Goal: Task Accomplishment & Management: Manage account settings

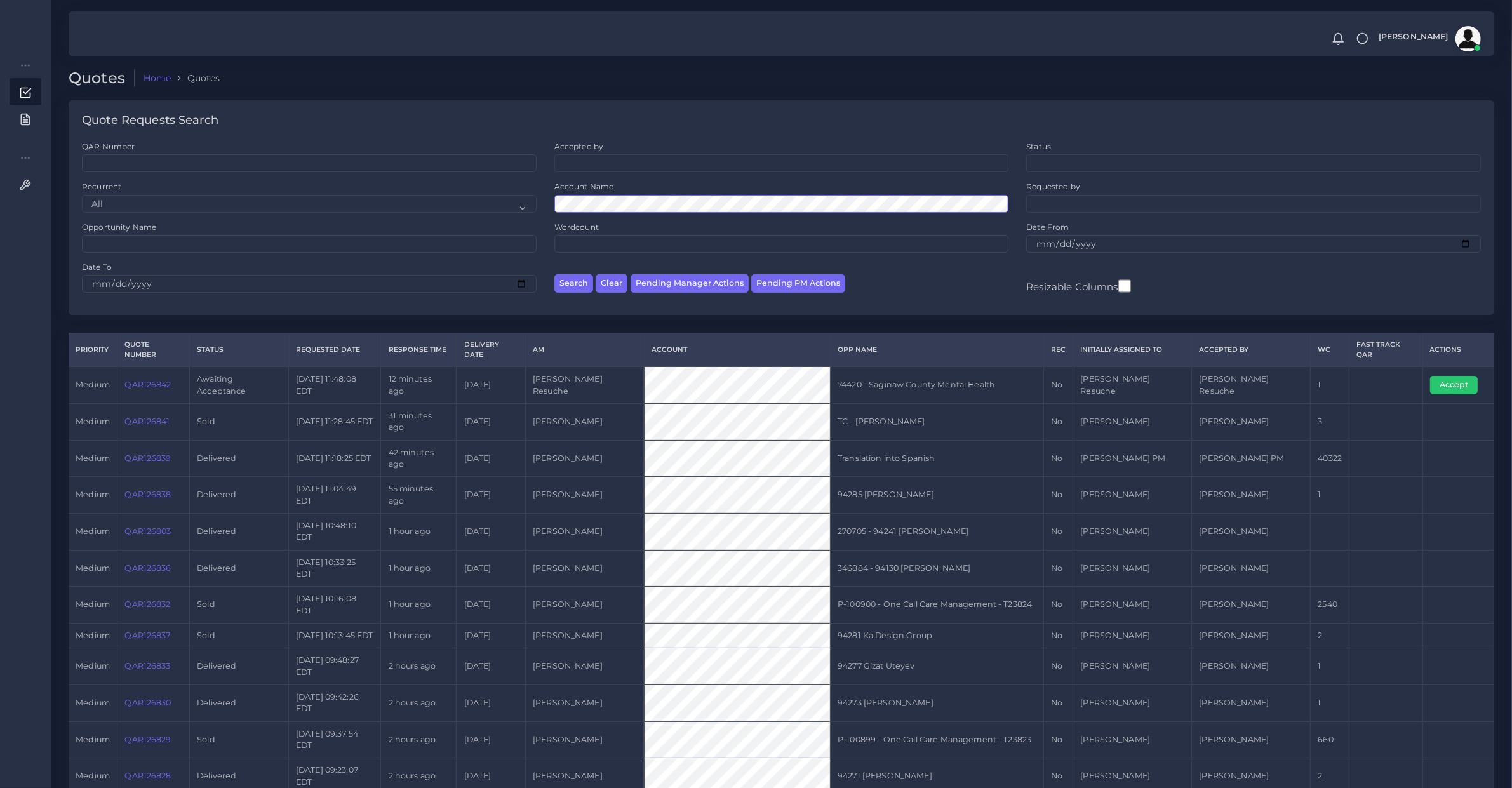
click at [554, 274] on button "Search" at bounding box center [574, 283] width 39 height 18
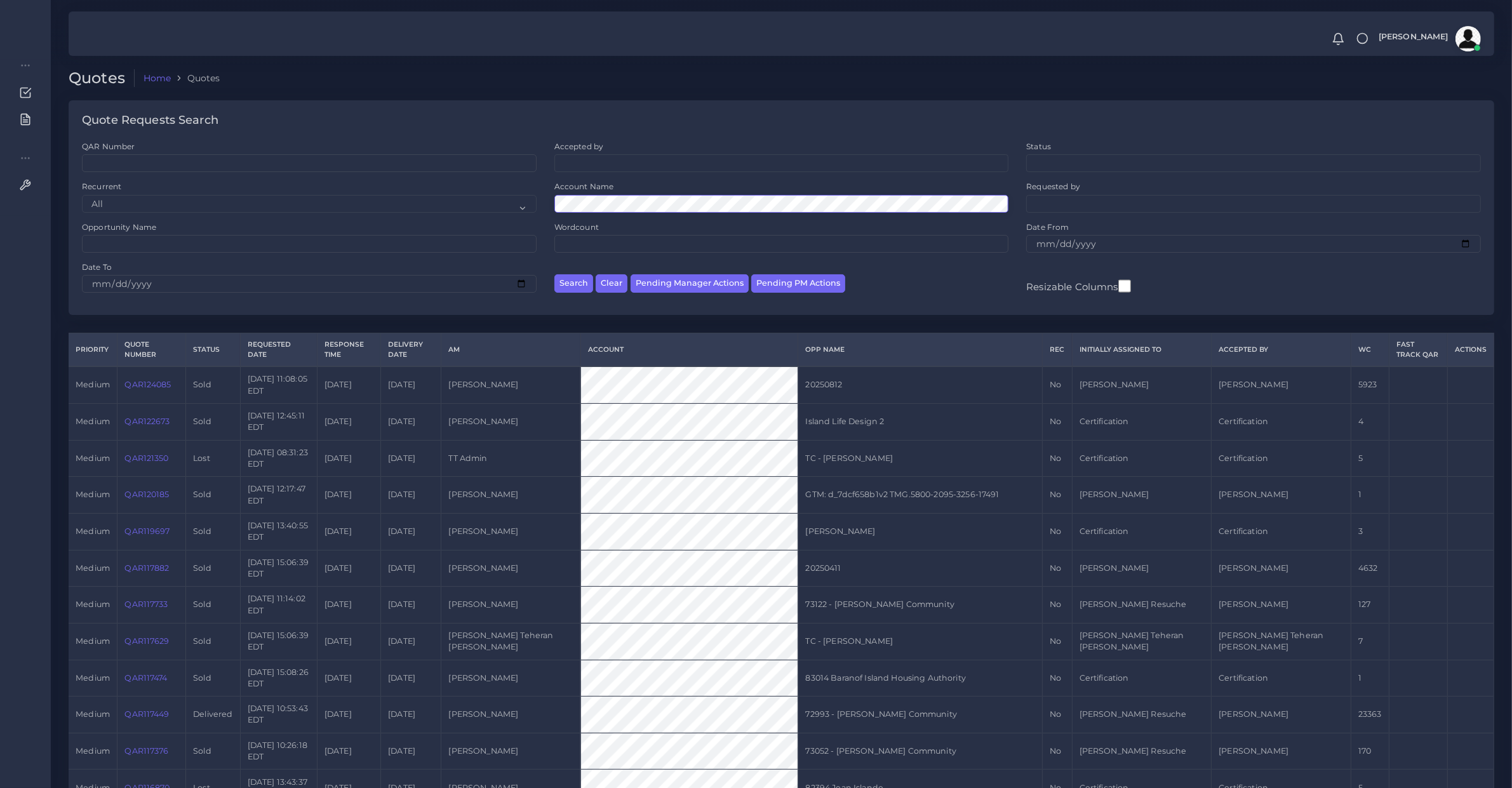
click at [554, 274] on button "Search" at bounding box center [574, 283] width 39 height 18
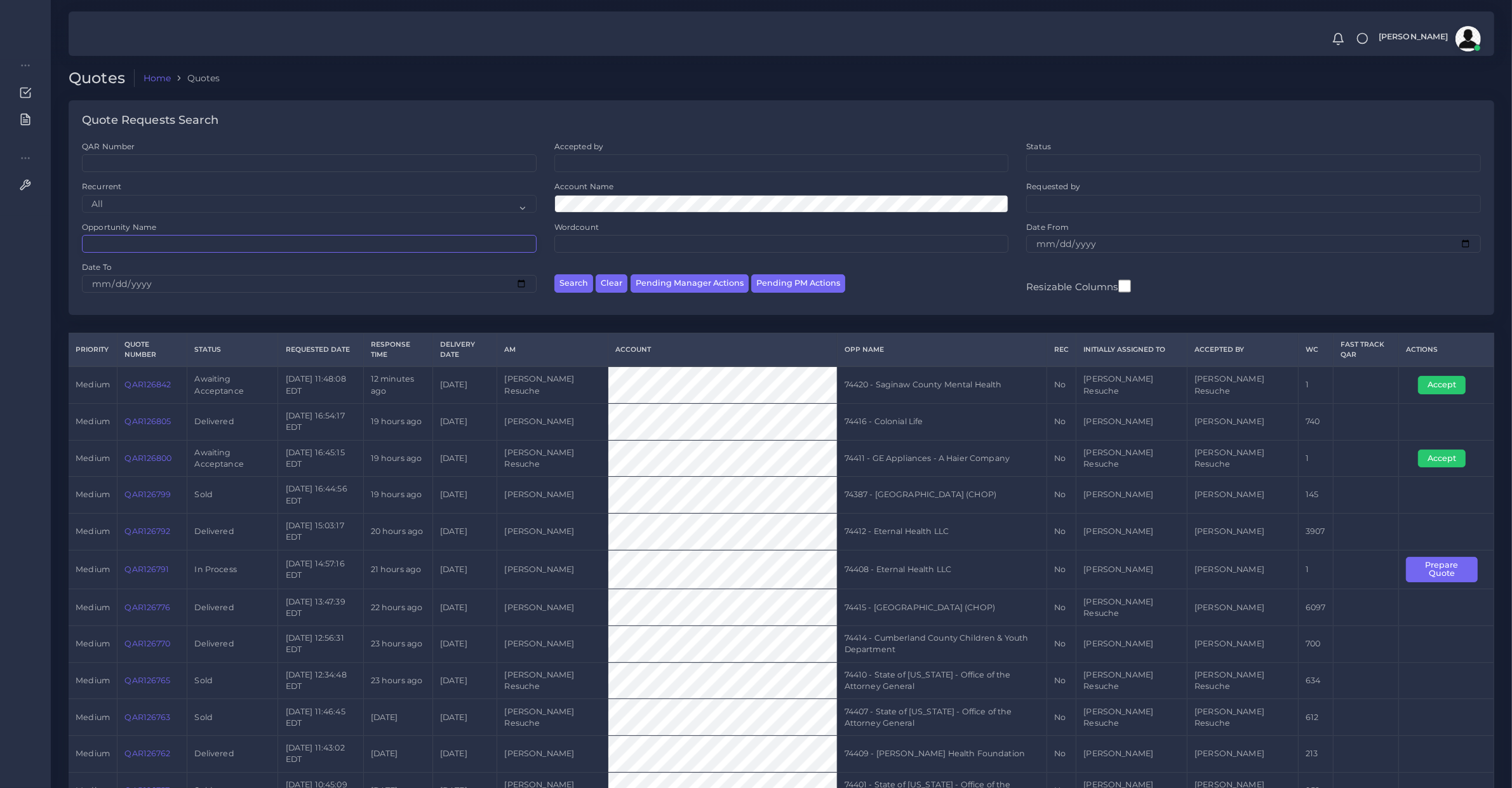
click at [261, 248] on input "Opportunity Name" at bounding box center [309, 243] width 455 height 18
type input "74054"
click at [554, 274] on button "Search" at bounding box center [574, 283] width 39 height 18
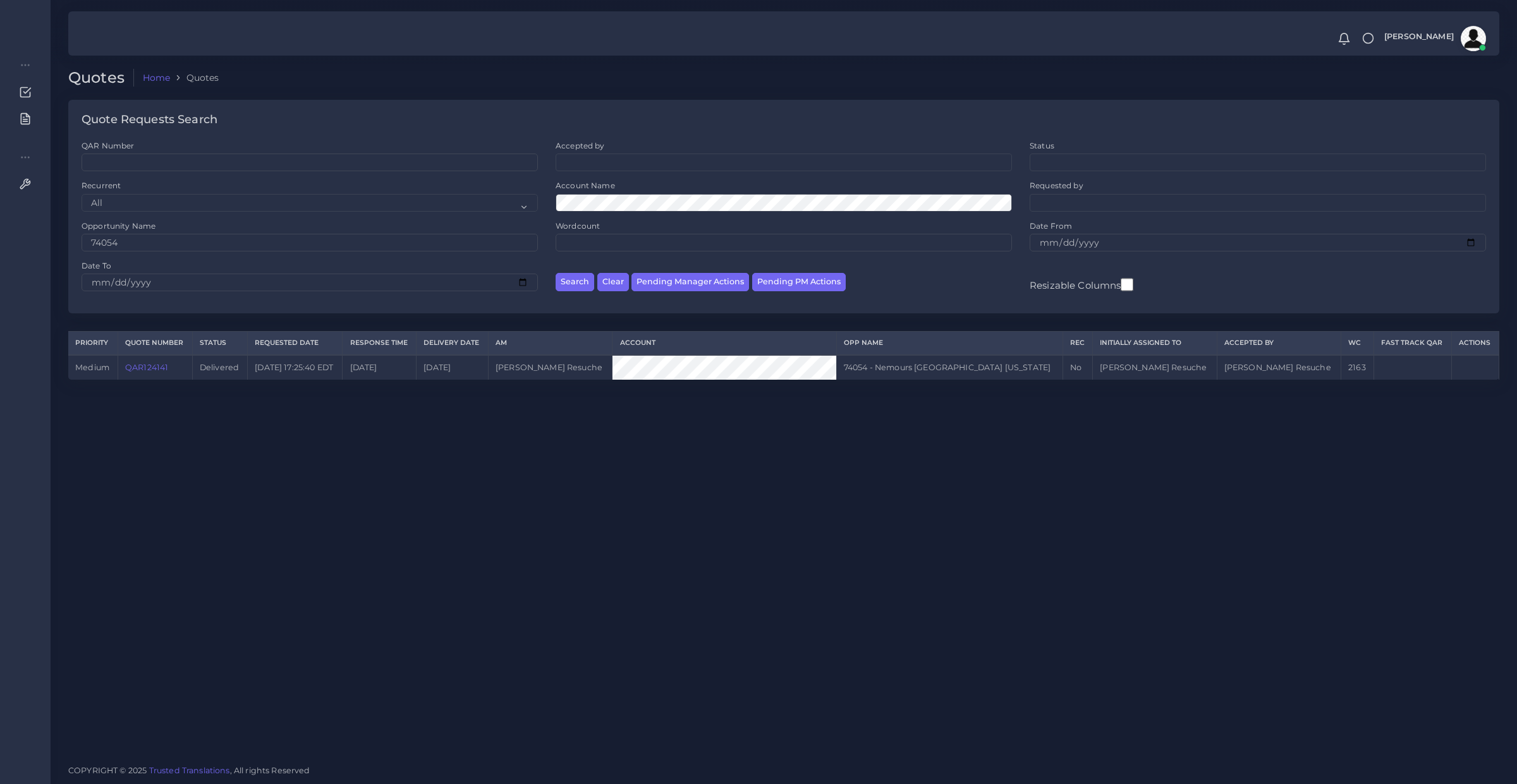
click at [145, 367] on link "QAR124141" at bounding box center [146, 367] width 43 height 10
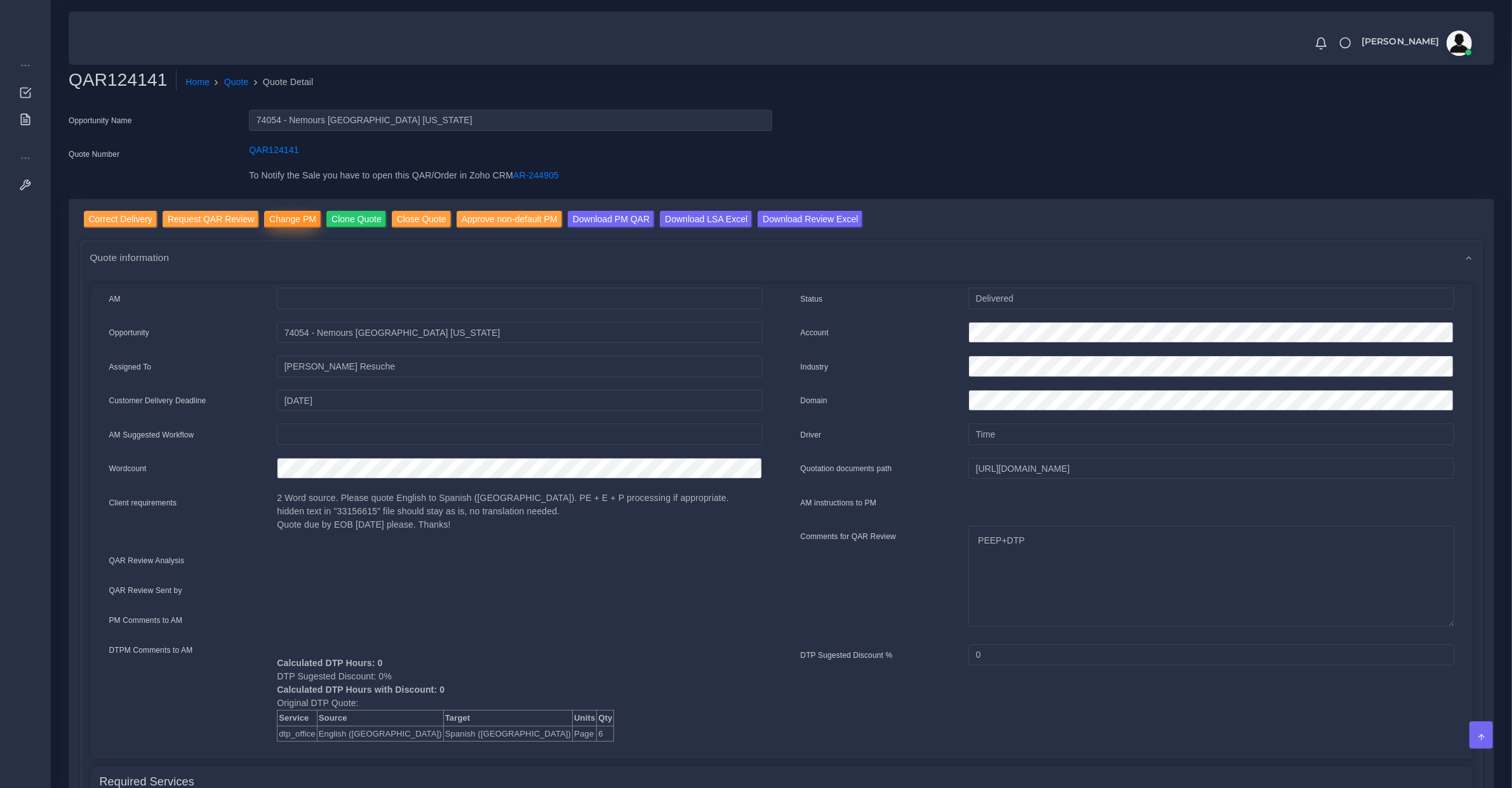
click at [274, 223] on input "Change PM" at bounding box center [293, 220] width 57 height 18
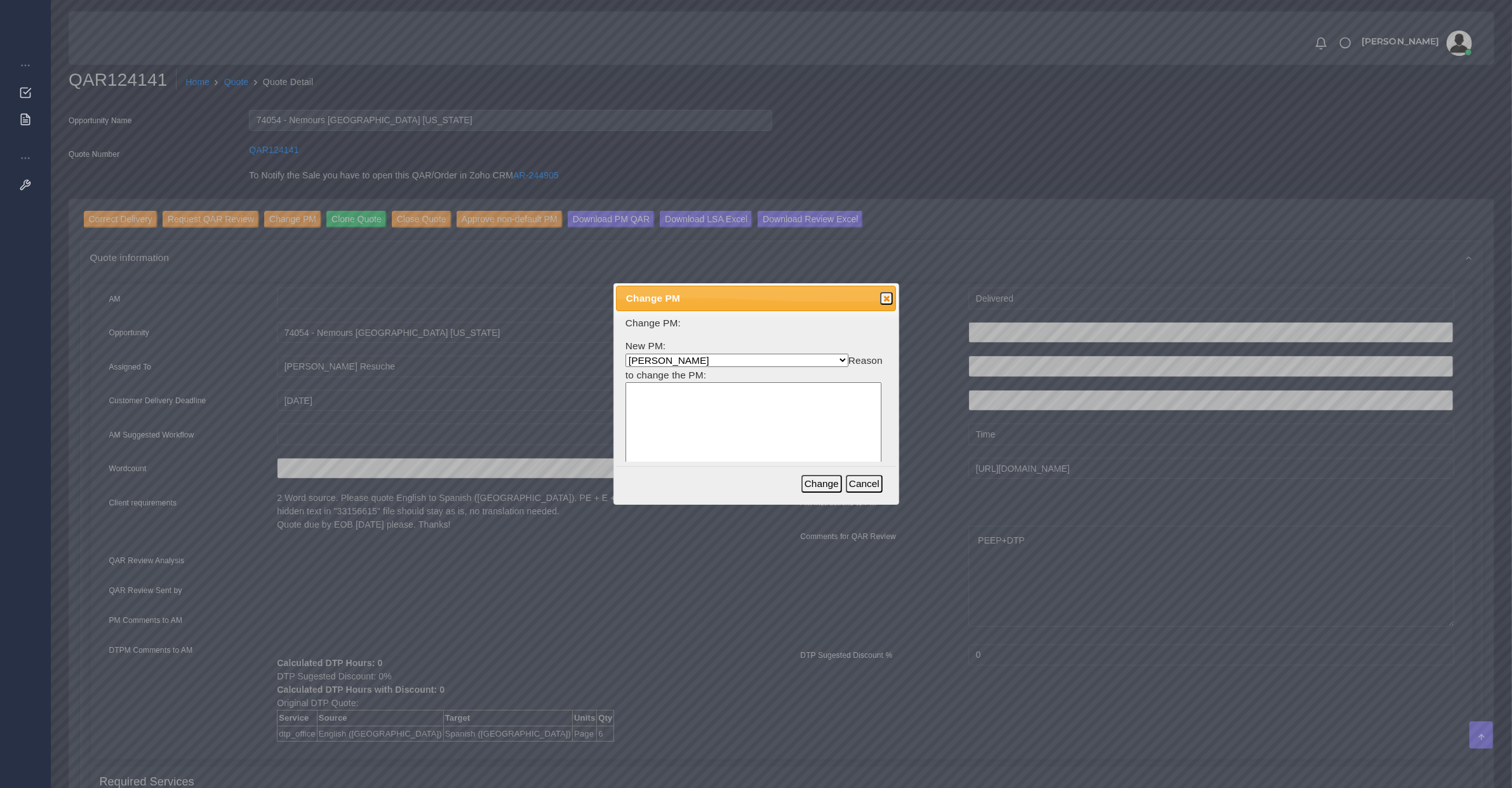
select select "3e925e02-f17d-4791-9412-c46ab5cb8daa"
click at [829, 489] on button "Change" at bounding box center [821, 484] width 40 height 18
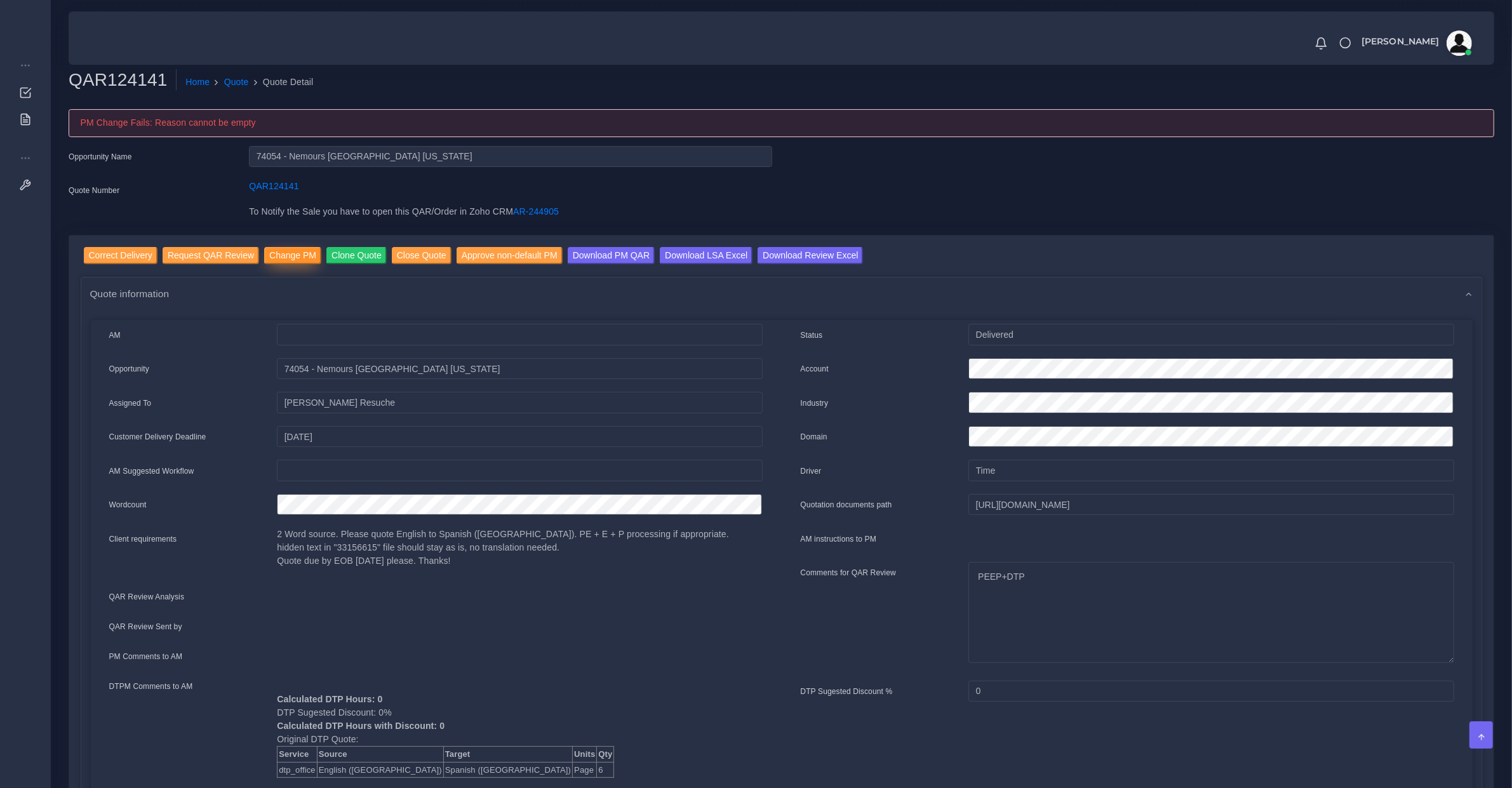
click at [290, 256] on input "Change PM" at bounding box center [293, 256] width 57 height 18
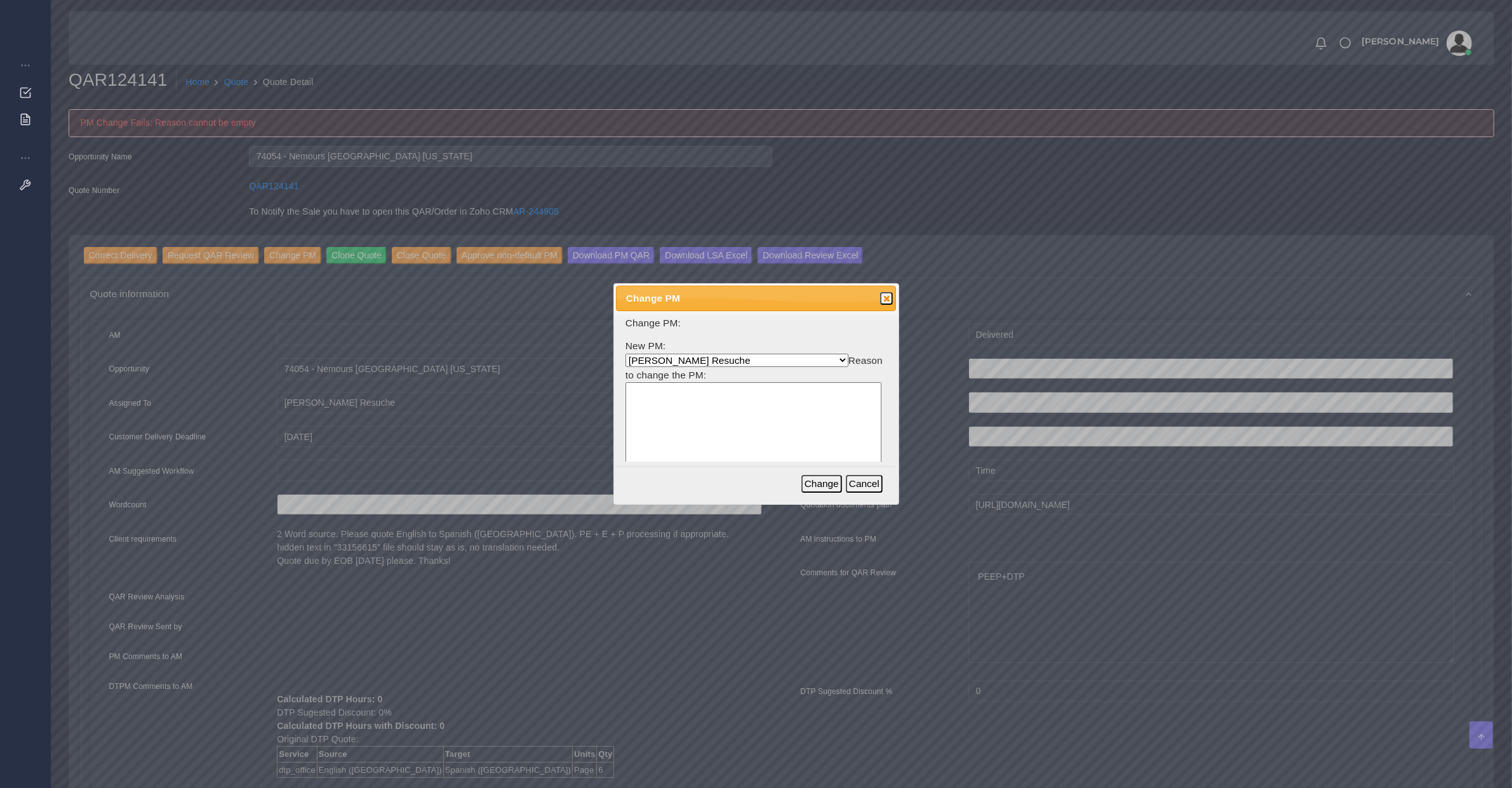
select select "3e925e02-f17d-4791-9412-c46ab5cb8daa"
click at [668, 421] on textarea at bounding box center [753, 443] width 256 height 121
type textarea "[PERSON_NAME]'s account"
click at [823, 485] on button "Change" at bounding box center [821, 484] width 40 height 18
